Goal: Information Seeking & Learning: Learn about a topic

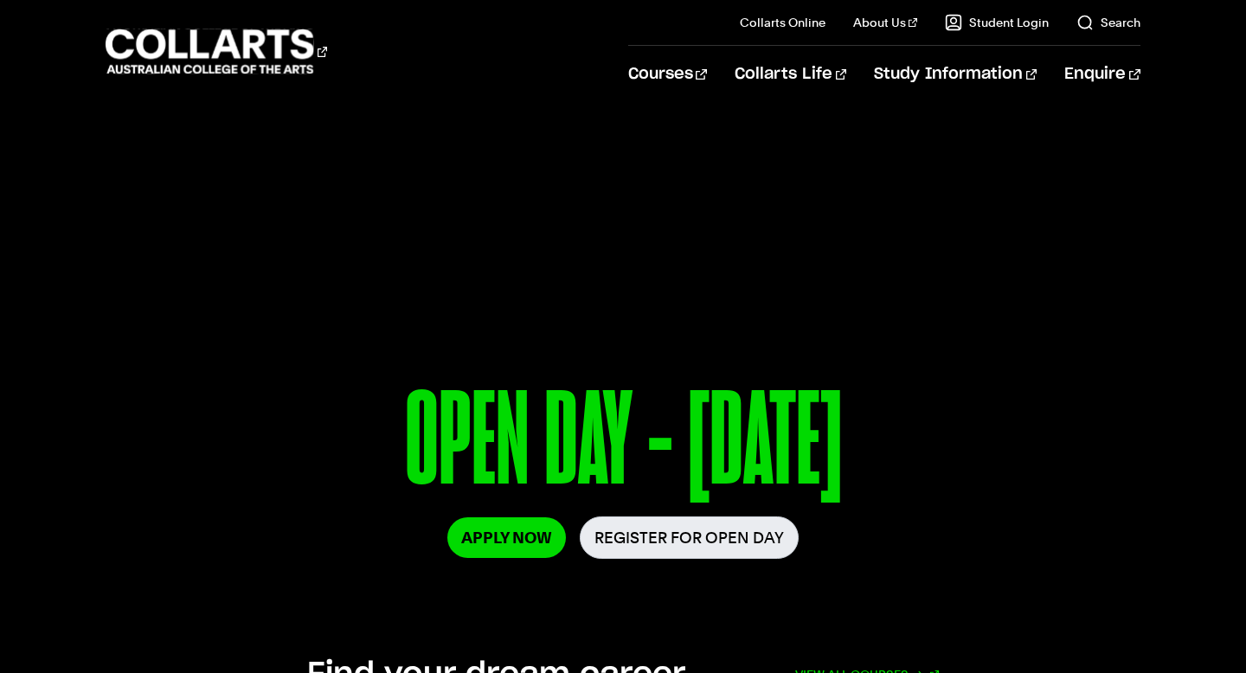
scroll to position [23, 0]
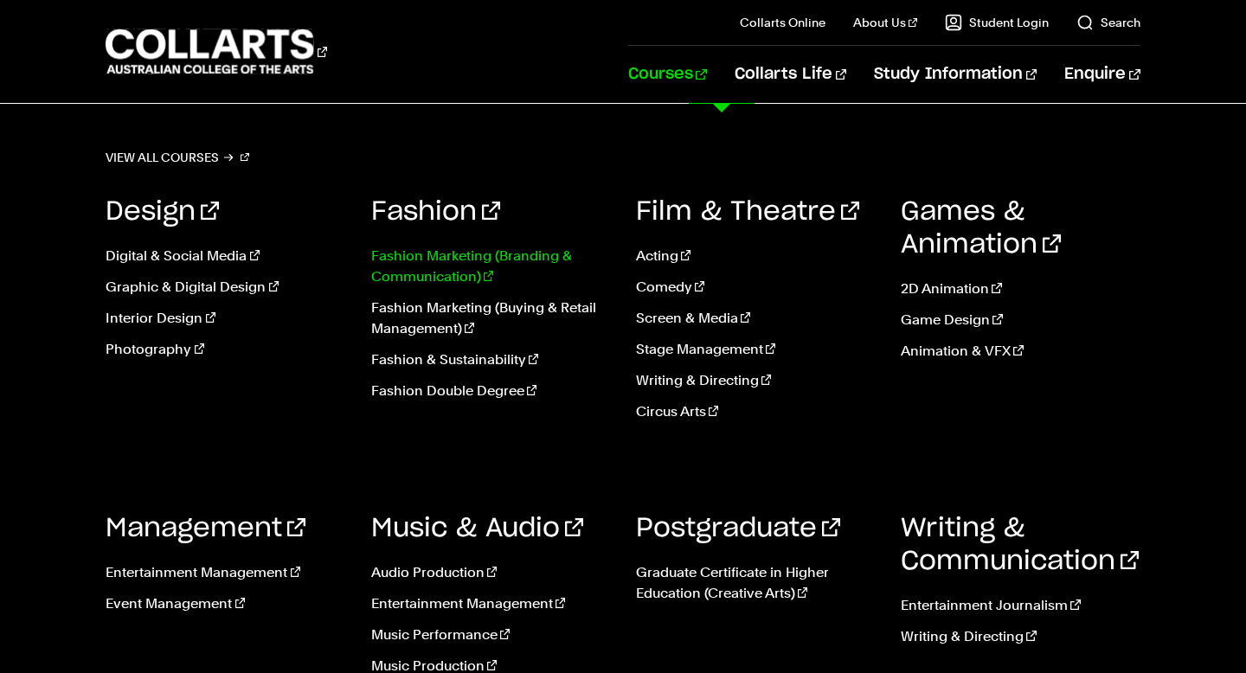
click at [436, 267] on link "Fashion Marketing (Branding & Communication)" at bounding box center [490, 267] width 239 height 42
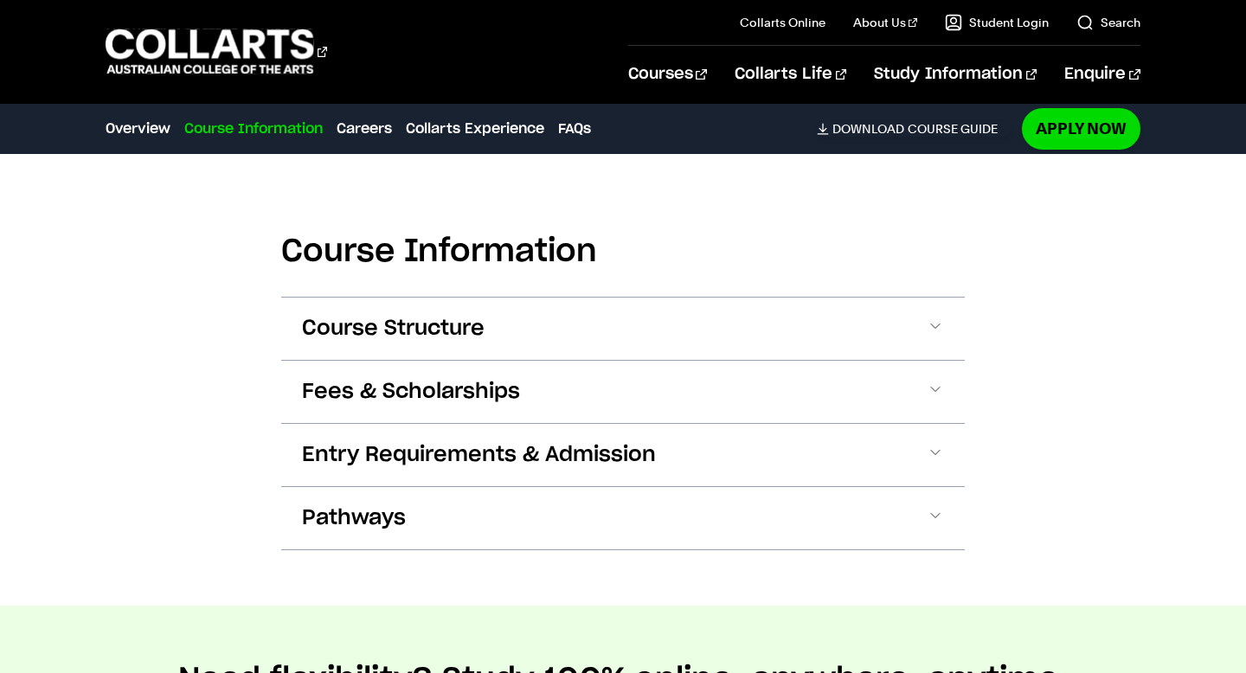
click at [621, 409] on button "Fees & Scholarships" at bounding box center [623, 392] width 684 height 62
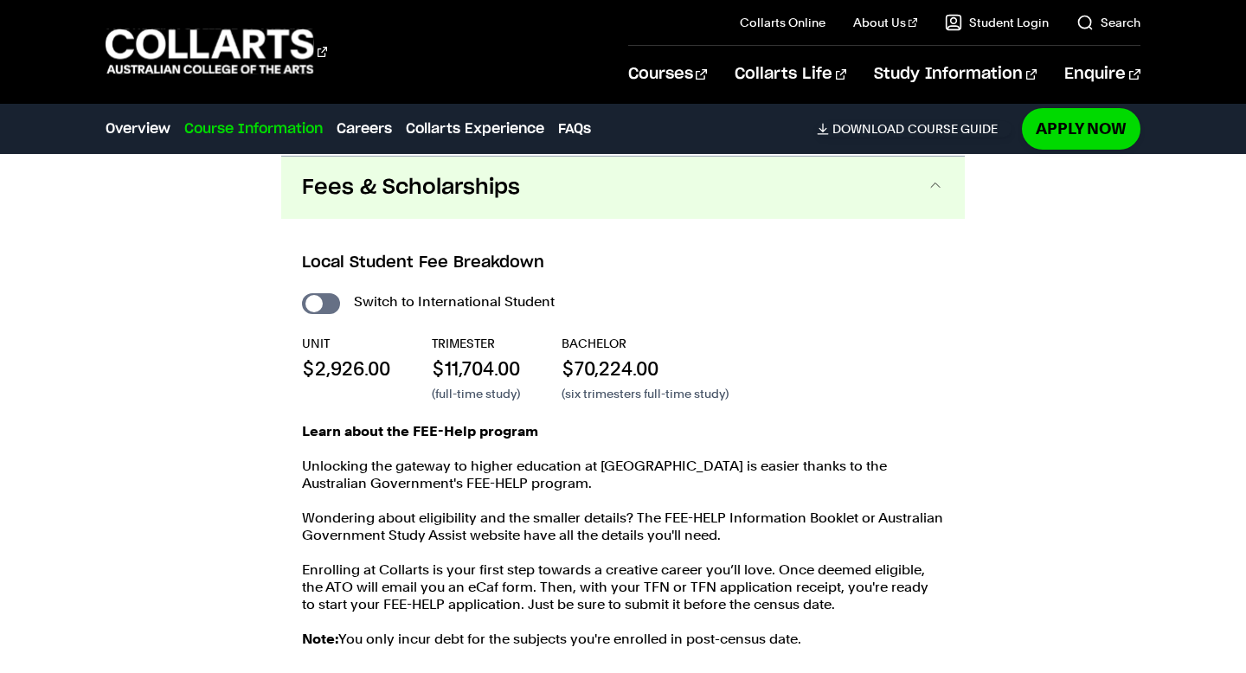
scroll to position [1984, 0]
drag, startPoint x: 526, startPoint y: 364, endPoint x: 463, endPoint y: 379, distance: 64.9
click at [464, 379] on div "UNIT $2,926.00 TRIMESTER $11,704.00 (full-time study) BACHELOR $70,224.00 (six …" at bounding box center [623, 368] width 642 height 68
click at [463, 379] on p "$11,704.00" at bounding box center [476, 368] width 88 height 26
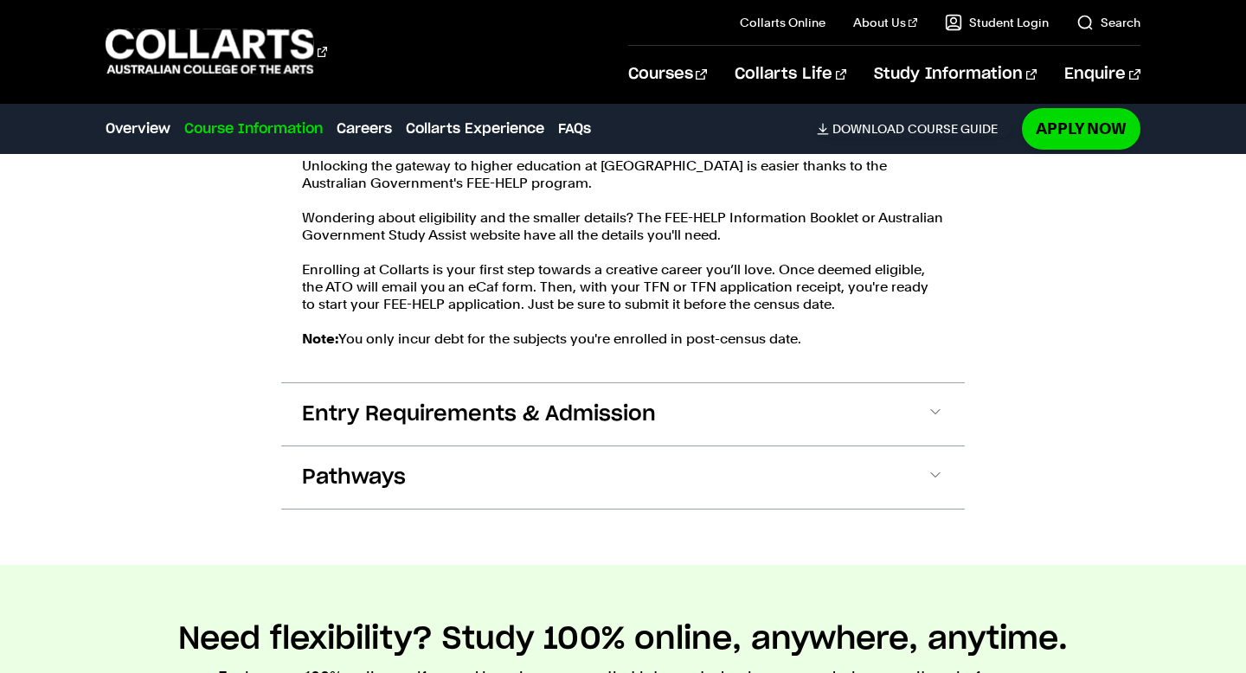
scroll to position [2272, 0]
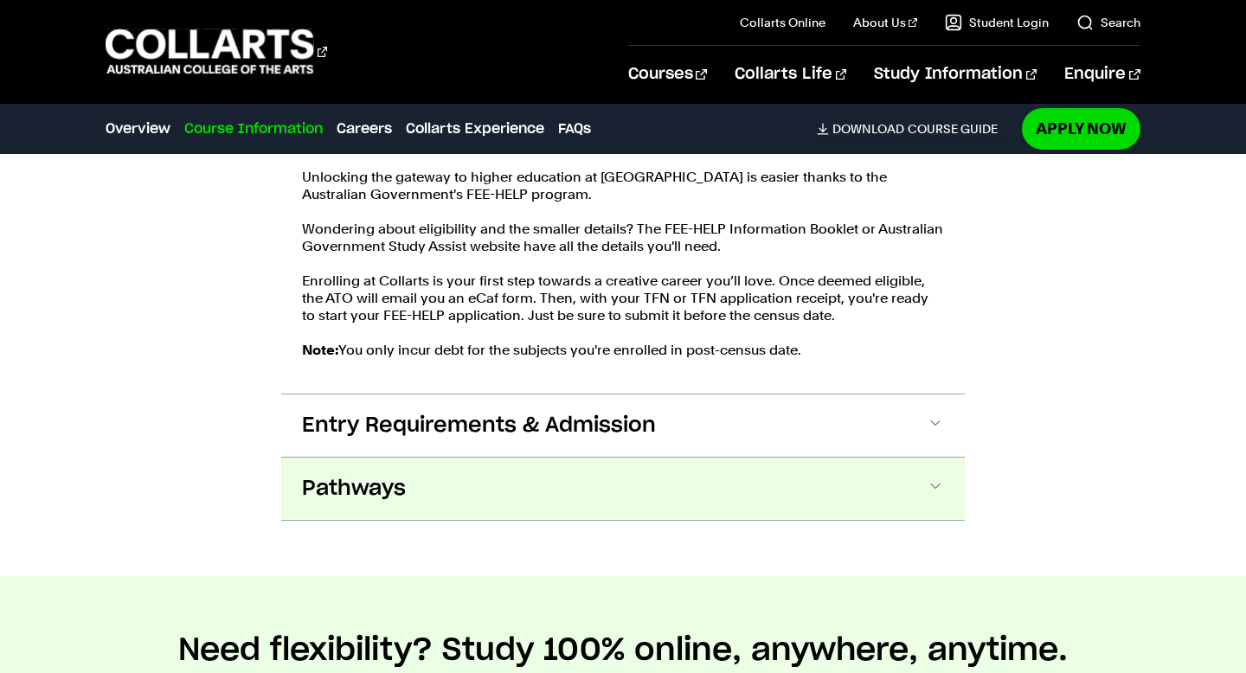
click at [553, 476] on button "Pathways" at bounding box center [623, 489] width 684 height 62
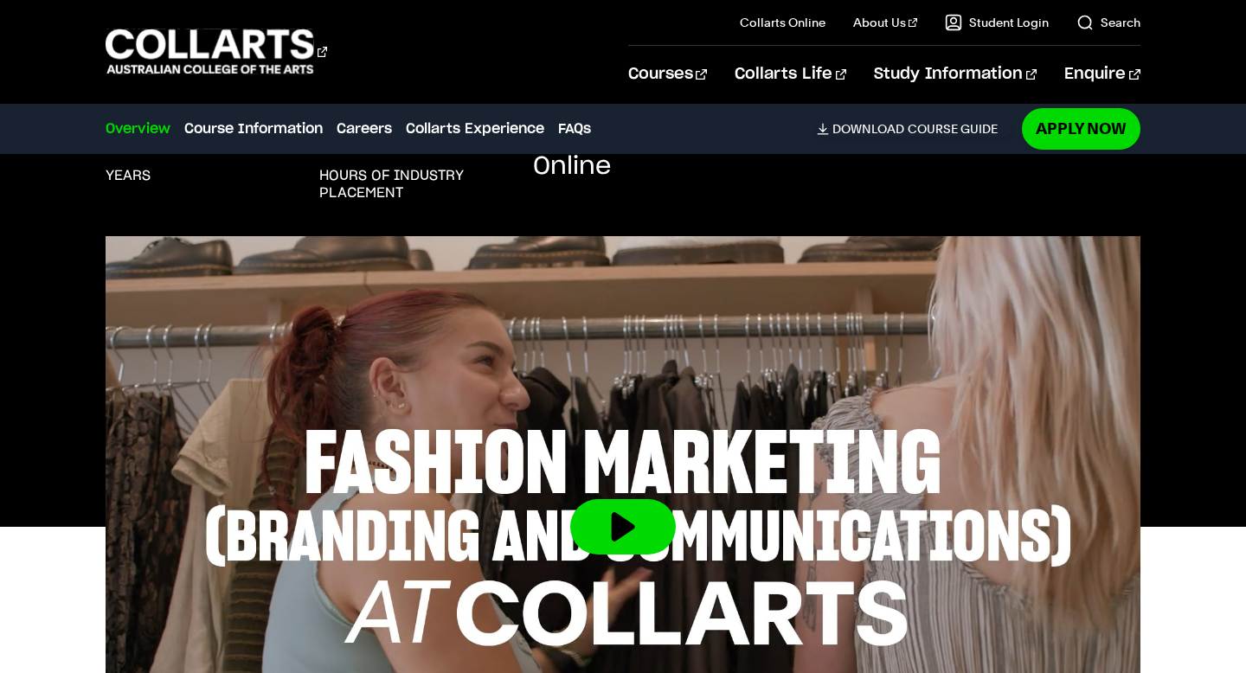
scroll to position [402, 0]
